Goal: Navigation & Orientation: Find specific page/section

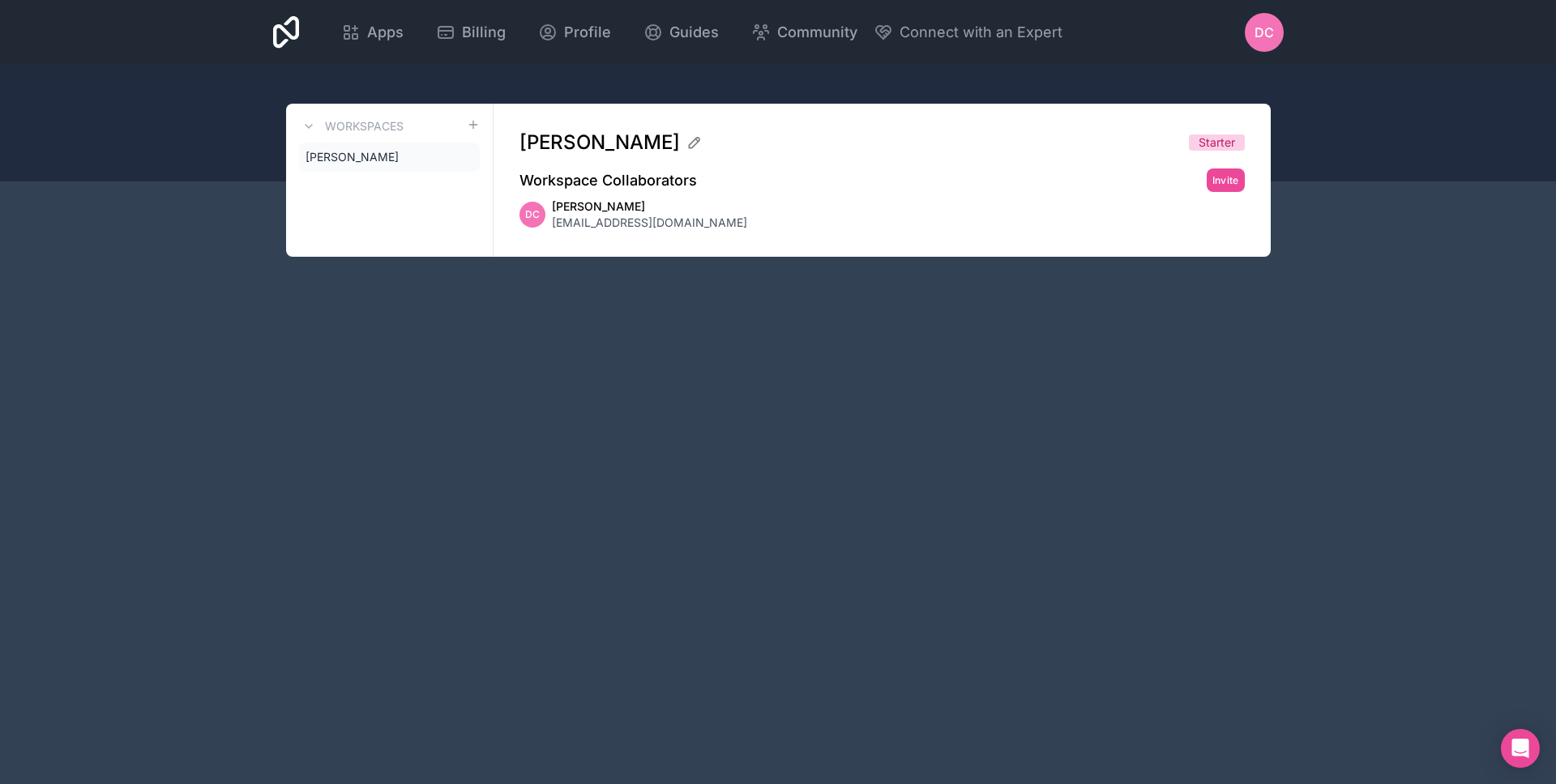
click at [476, 199] on div "Workspaces [PERSON_NAME]" at bounding box center [390, 180] width 207 height 154
click at [468, 158] on icon at bounding box center [467, 157] width 13 height 13
click at [373, 32] on span "Apps" at bounding box center [385, 33] width 36 height 23
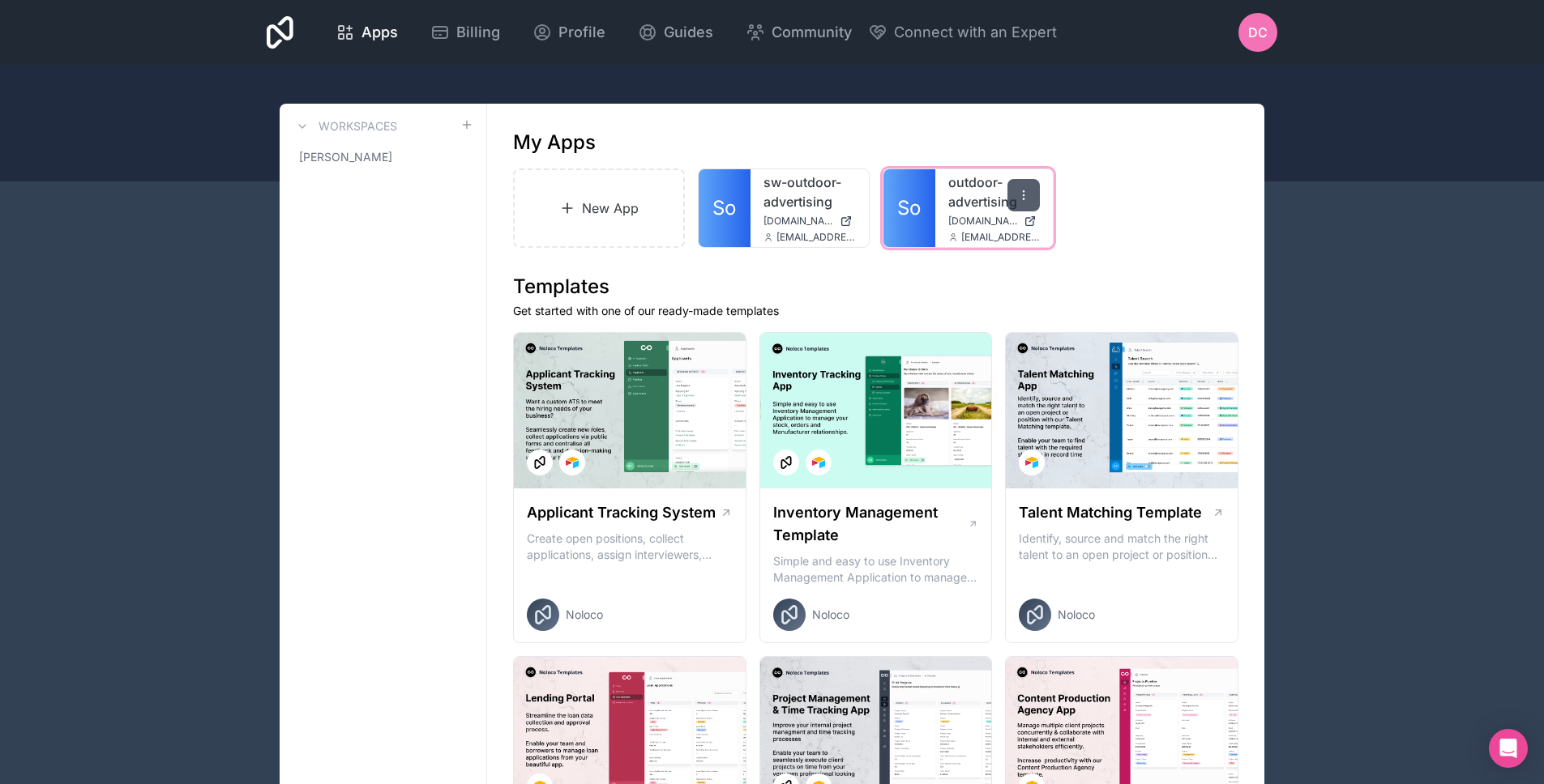
click at [1018, 200] on icon at bounding box center [1024, 196] width 13 height 13
click at [1016, 200] on div at bounding box center [1024, 196] width 33 height 33
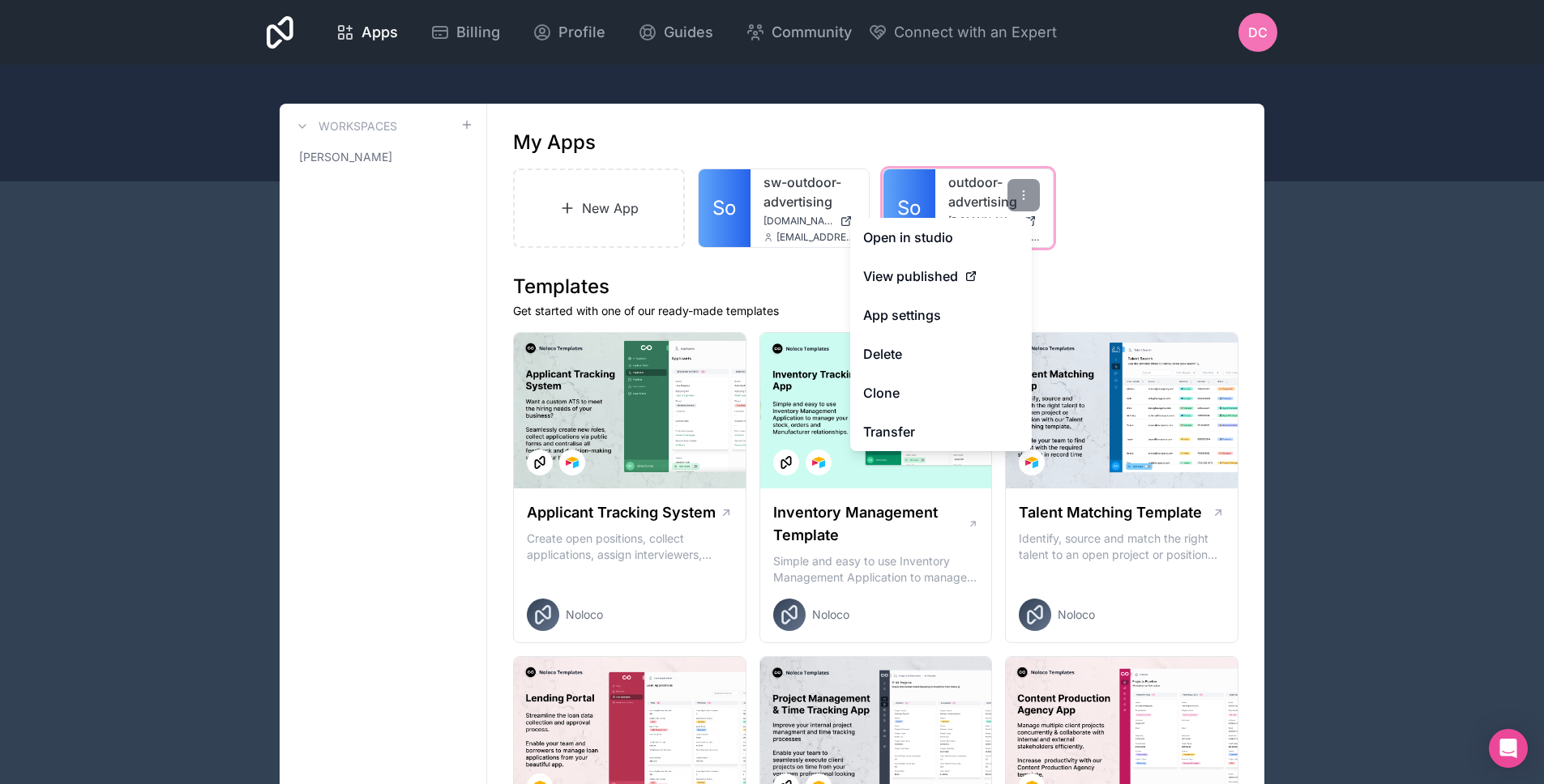
click at [979, 195] on link "outdoor-advertising" at bounding box center [995, 192] width 92 height 39
